Goal: Information Seeking & Learning: Find specific page/section

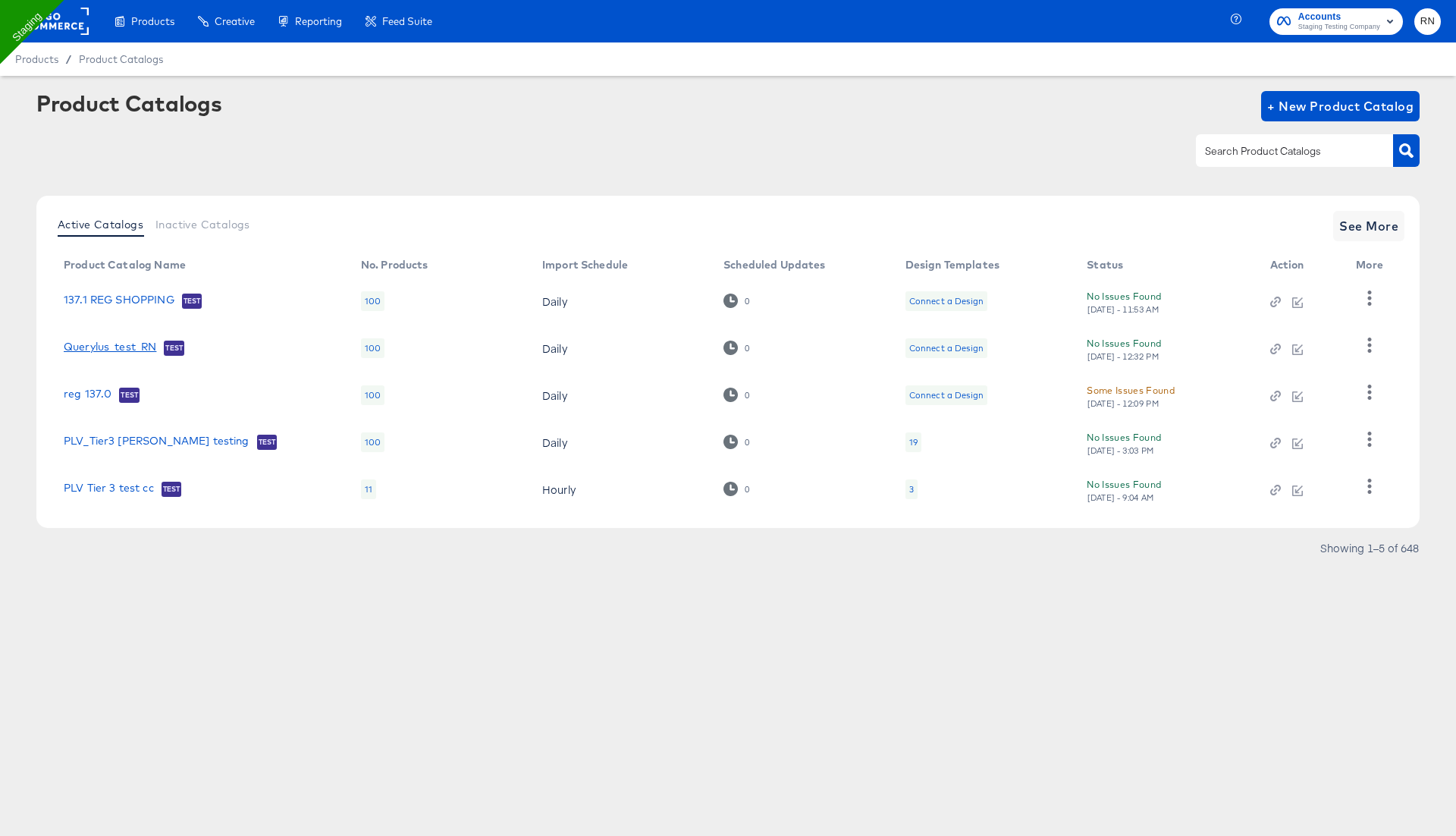
drag, startPoint x: 51, startPoint y: 353, endPoint x: 154, endPoint y: 350, distance: 103.0
click at [154, 350] on td "Querylus_test_RN Test" at bounding box center [200, 348] width 297 height 47
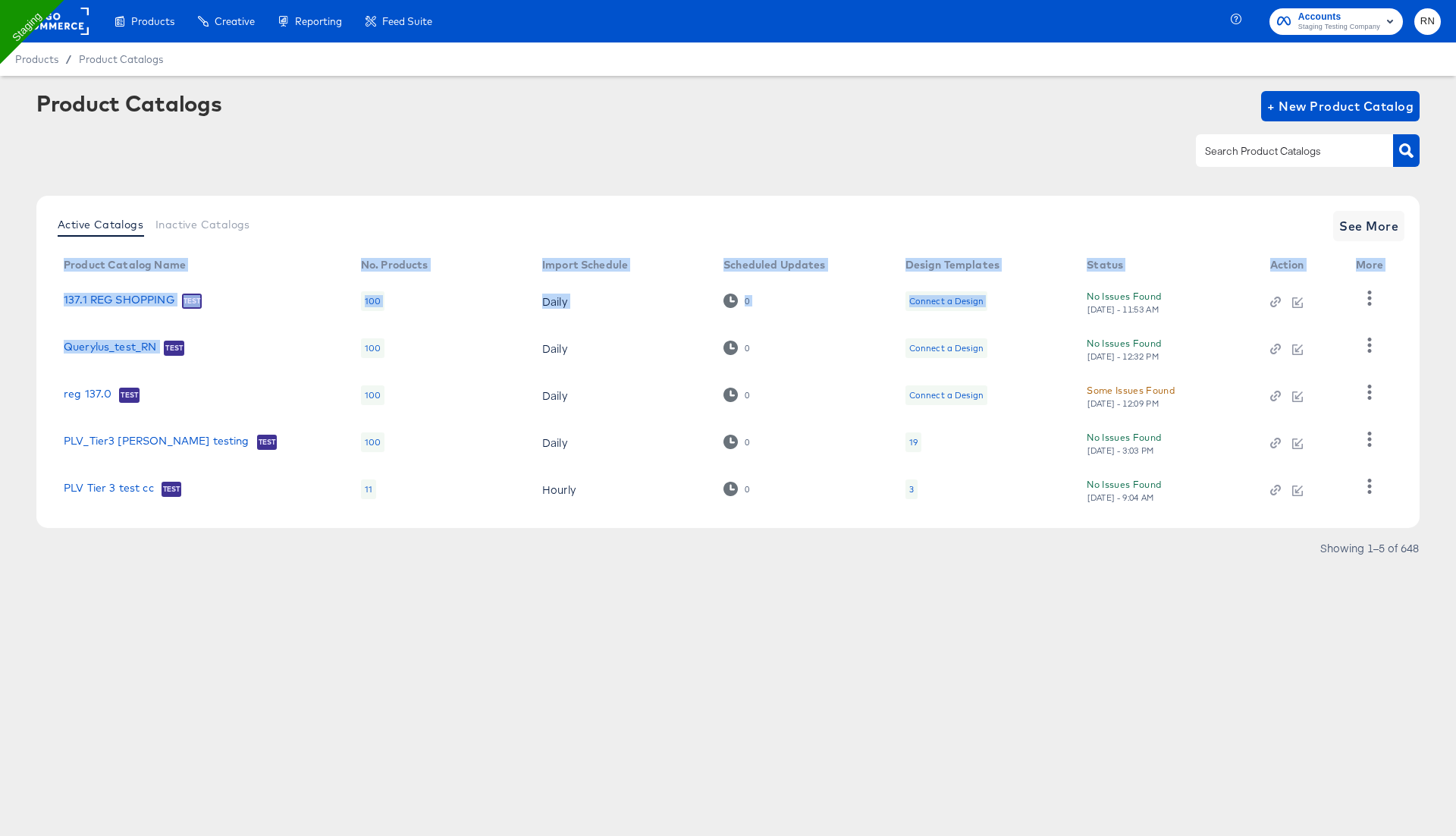
drag, startPoint x: 161, startPoint y: 347, endPoint x: 42, endPoint y: 351, distance: 119.1
click at [42, 351] on div "Active Catalogs Inactive Catalogs See More Product Catalog Name No. Products Im…" at bounding box center [728, 361] width 1383 height 332
click at [1371, 218] on span "See More" at bounding box center [1369, 225] width 59 height 21
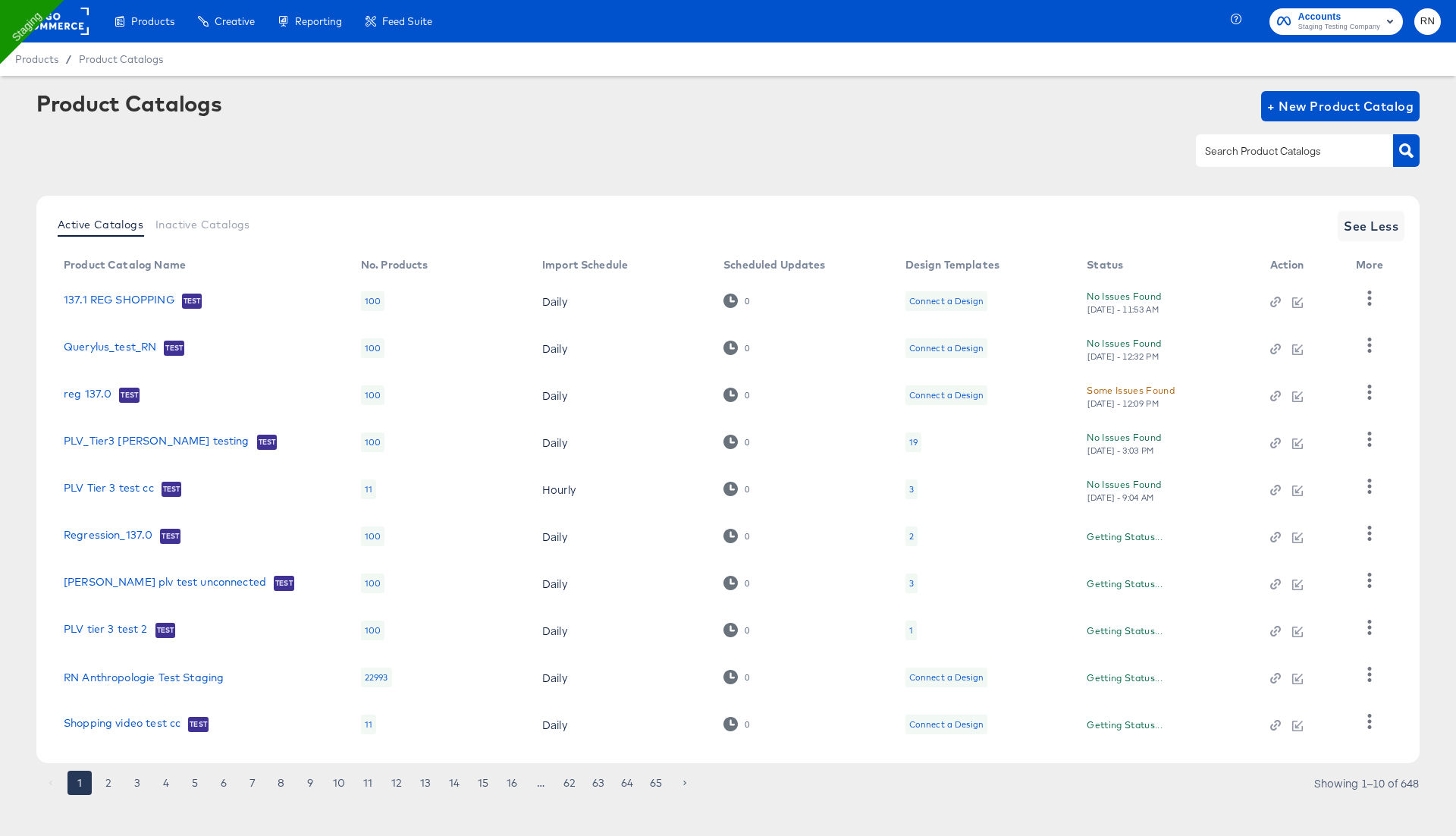
scroll to position [11, 0]
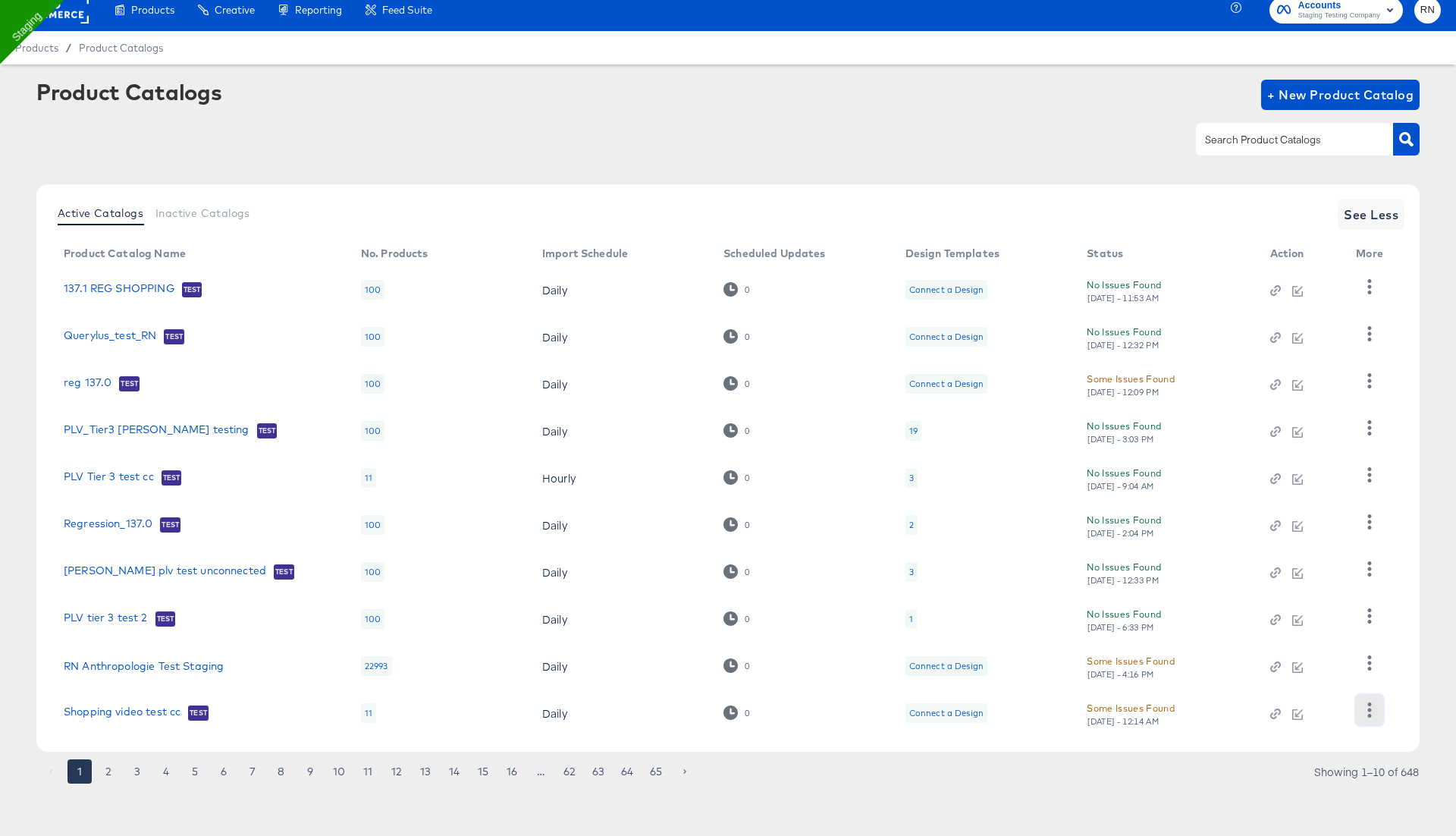
click at [1368, 707] on icon "button" at bounding box center [1369, 709] width 15 height 15
click at [797, 658] on td "0" at bounding box center [802, 665] width 182 height 47
click at [1372, 661] on icon "button" at bounding box center [1369, 662] width 15 height 15
click at [1311, 531] on div "HUD Checks (Internal)" at bounding box center [1307, 538] width 152 height 24
click at [1429, 16] on span "RN" at bounding box center [1428, 10] width 15 height 17
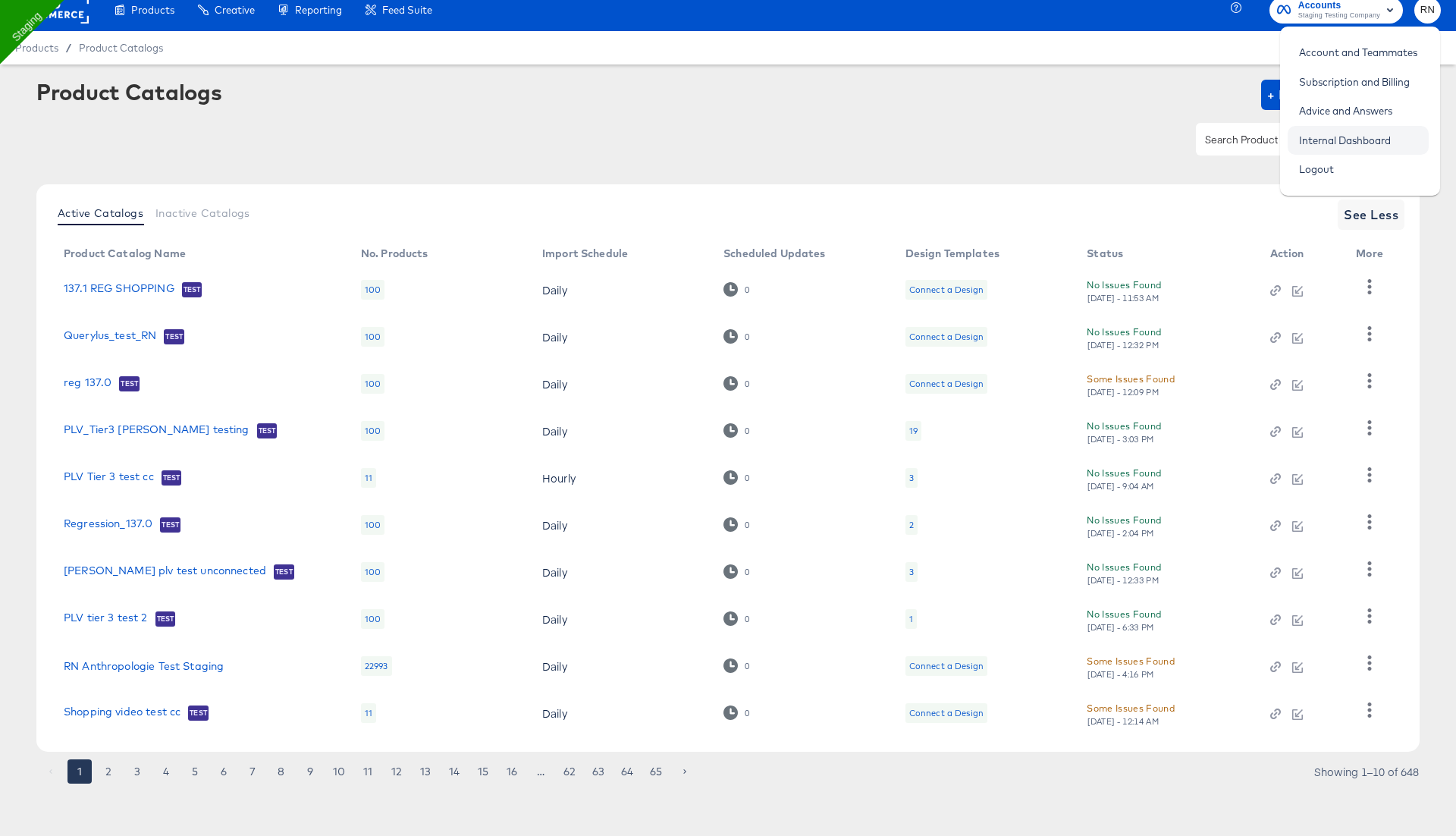
click at [1374, 133] on link "Internal Dashboard" at bounding box center [1345, 140] width 114 height 27
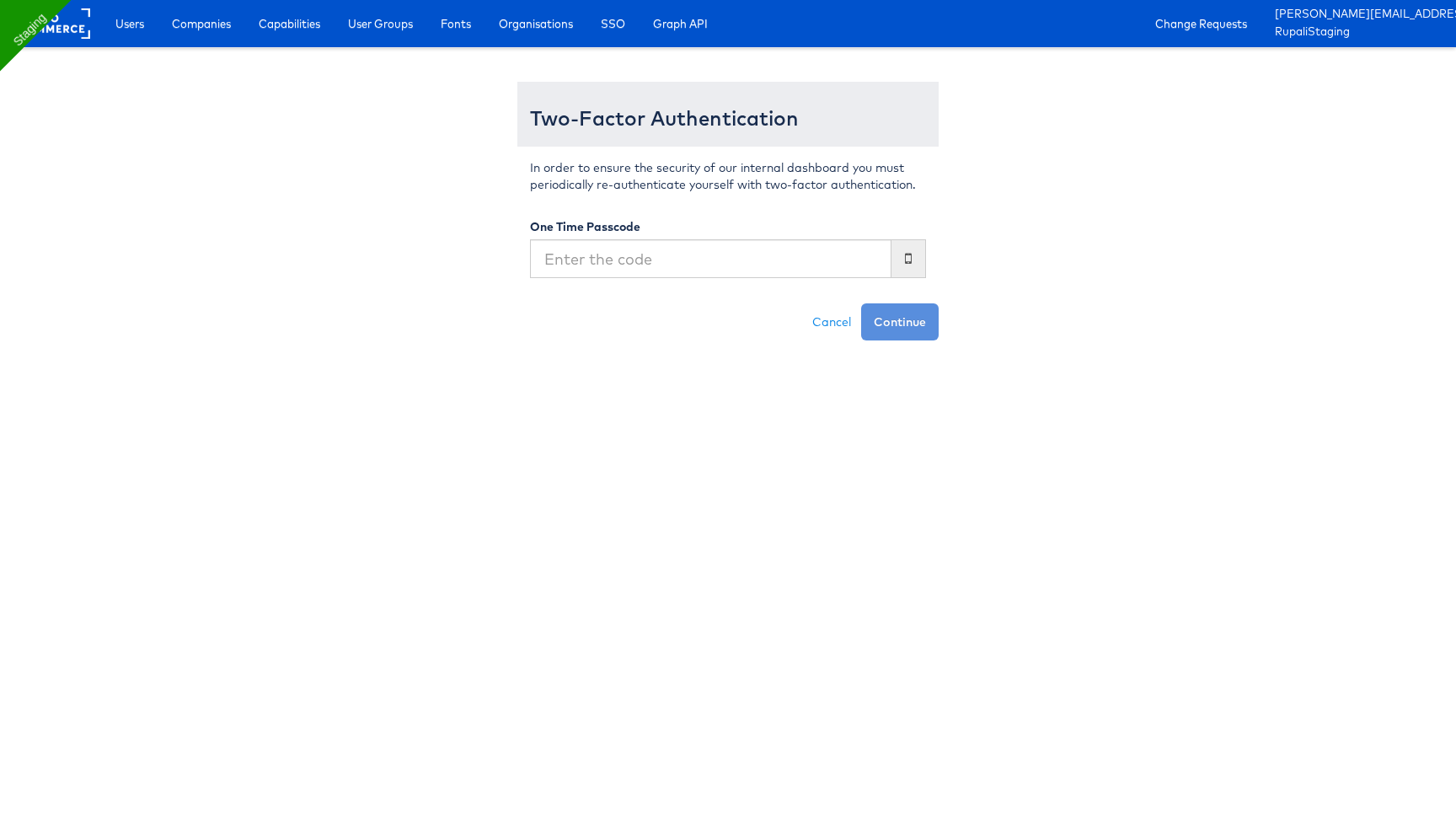
click at [687, 270] on input "text" at bounding box center [710, 258] width 361 height 39
type input "485385"
click at [861, 304] on button "Continue" at bounding box center [900, 322] width 78 height 37
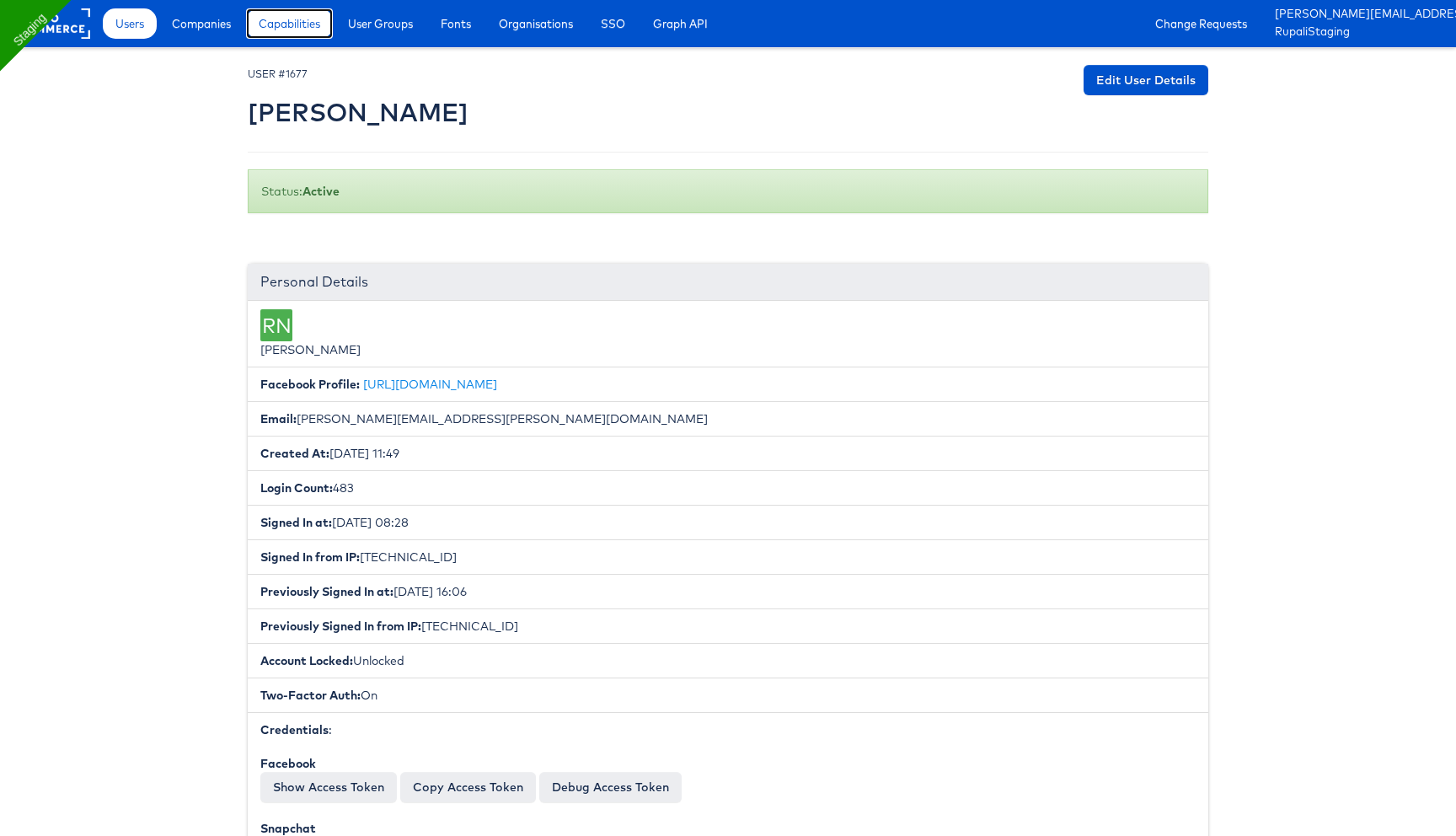
click at [286, 28] on span "Capabilities" at bounding box center [289, 24] width 62 height 17
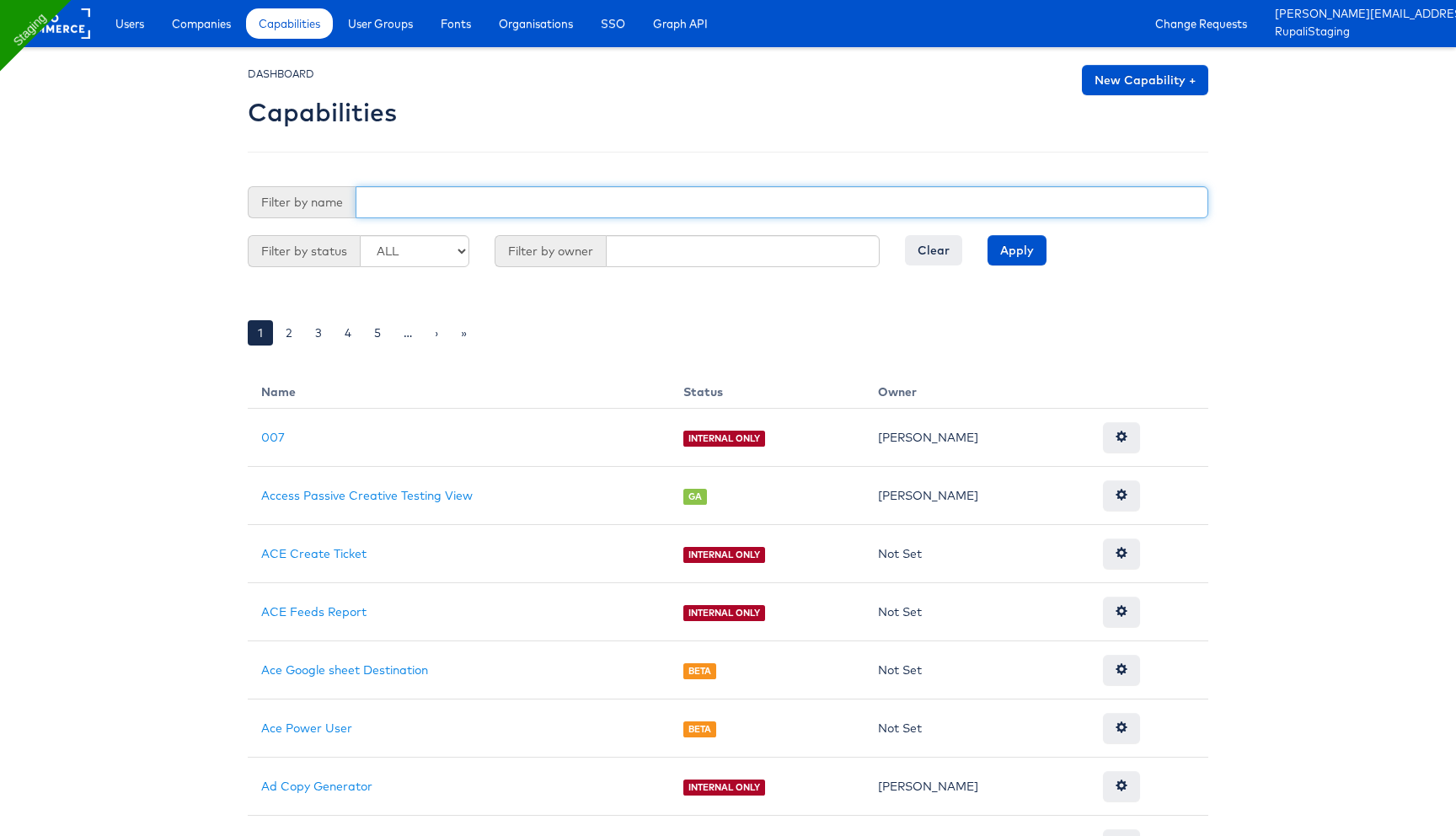
click at [422, 186] on input "text" at bounding box center [782, 202] width 853 height 32
click at [987, 235] on input "Apply" at bounding box center [1017, 251] width 59 height 30
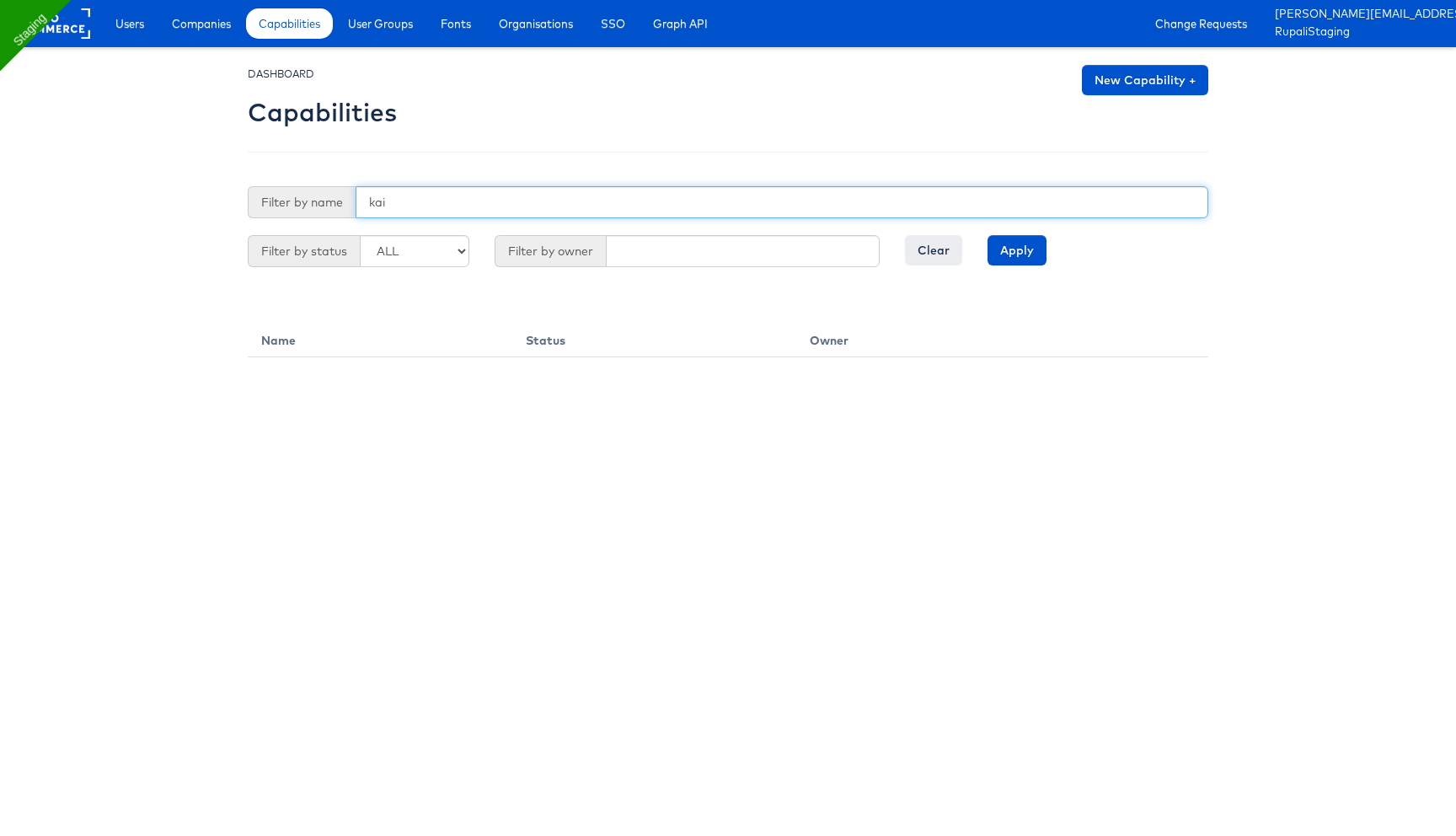
drag, startPoint x: 403, startPoint y: 207, endPoint x: 331, endPoint y: 207, distance: 72.0
click at [331, 207] on div "Filter by name kai" at bounding box center [728, 202] width 961 height 32
type input "ask kai"
click at [987, 235] on input "Apply" at bounding box center [1017, 251] width 59 height 30
drag, startPoint x: 428, startPoint y: 207, endPoint x: 275, endPoint y: 207, distance: 153.0
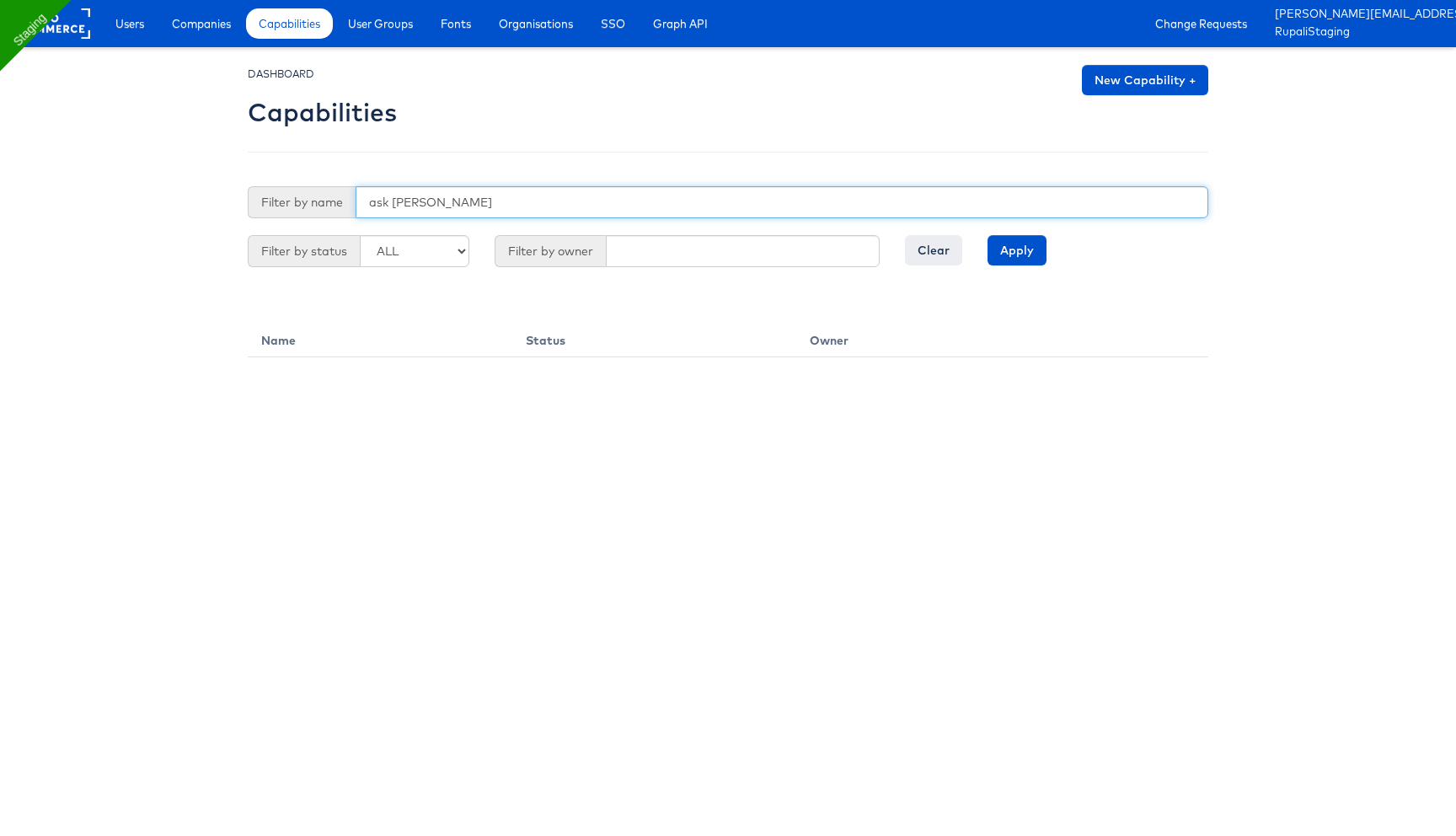
click at [279, 207] on div "Filter by name ask kai" at bounding box center [728, 202] width 961 height 32
click at [536, 200] on input "text" at bounding box center [782, 202] width 853 height 32
